Goal: Find specific page/section: Find specific page/section

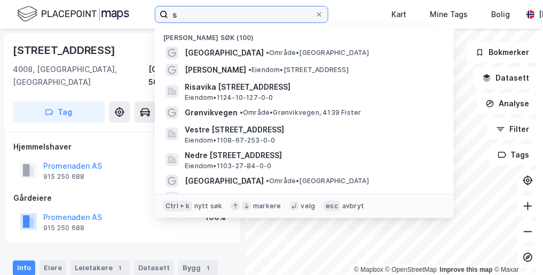
click at [186, 14] on input "s" at bounding box center [241, 14] width 147 height 16
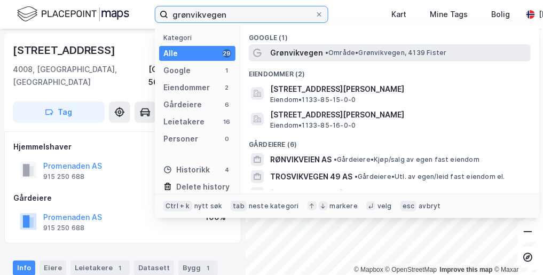
type input "grønvikvegen"
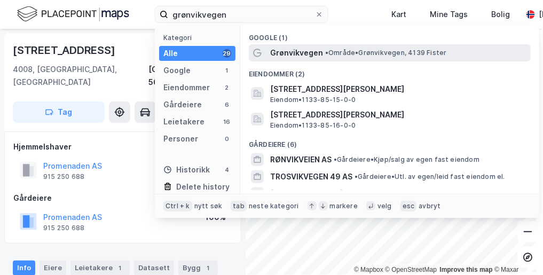
click at [348, 59] on div "Grønvikvegen • Område • [GEOGRAPHIC_DATA], 4139 Fister" at bounding box center [399, 52] width 258 height 13
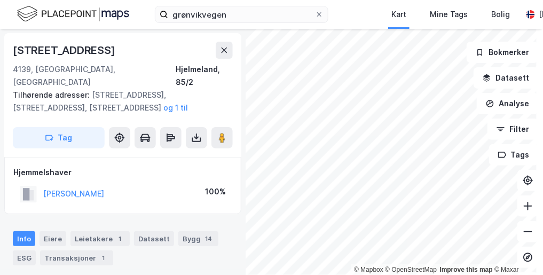
scroll to position [5, 0]
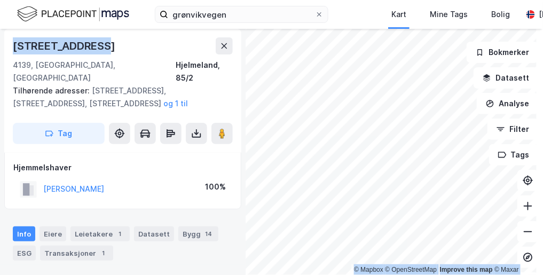
drag, startPoint x: 103, startPoint y: 45, endPoint x: 0, endPoint y: 44, distance: 103.0
click at [0, 44] on html "grønvikvegen Kart Mine Tags Bolig [PERSON_NAME] © Mapbox © OpenStreetMap Improv…" at bounding box center [271, 137] width 543 height 275
copy div "© Mapbox © OpenStreetMap Improve this map © Maxar [STREET_ADDRESS]"
